Goal: Task Accomplishment & Management: Use online tool/utility

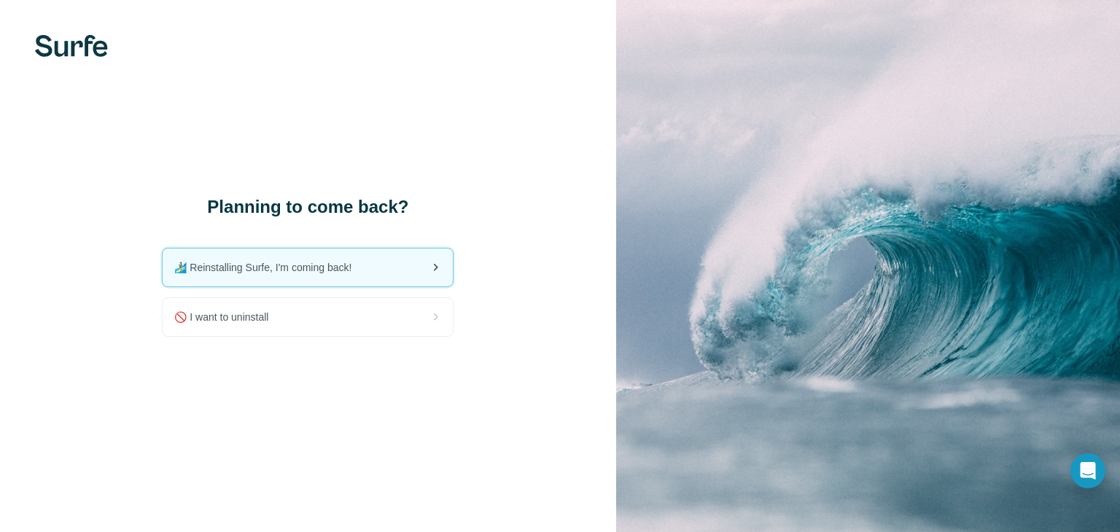
click at [416, 261] on div "🏄🏻‍♂️ Reinstalling Surfe, I'm coming back!" at bounding box center [308, 268] width 290 height 38
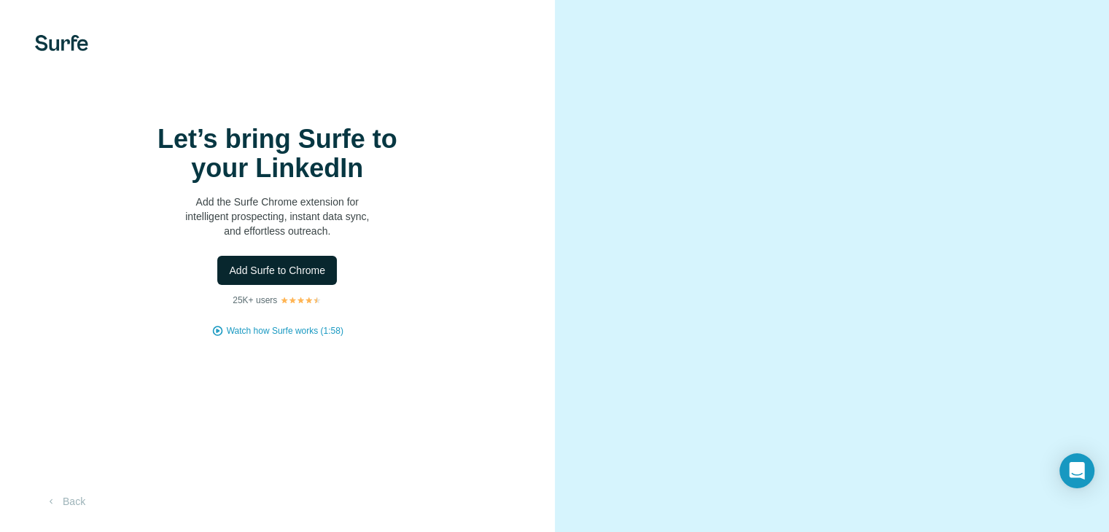
click at [309, 278] on span "Add Surfe to Chrome" at bounding box center [277, 270] width 96 height 15
